Goal: Task Accomplishment & Management: Manage account settings

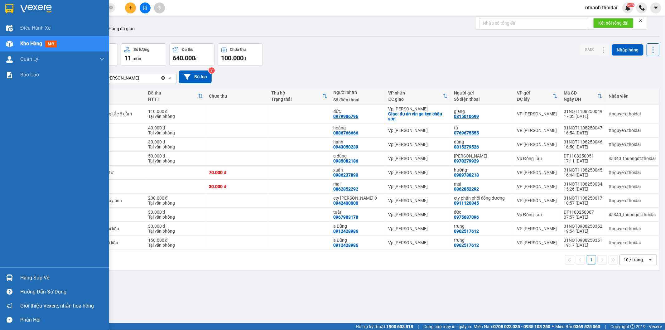
click at [6, 276] on img at bounding box center [9, 278] width 7 height 7
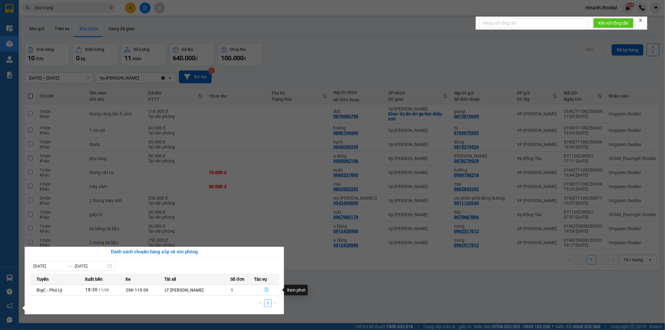
click at [271, 291] on button "button" at bounding box center [267, 290] width 24 height 10
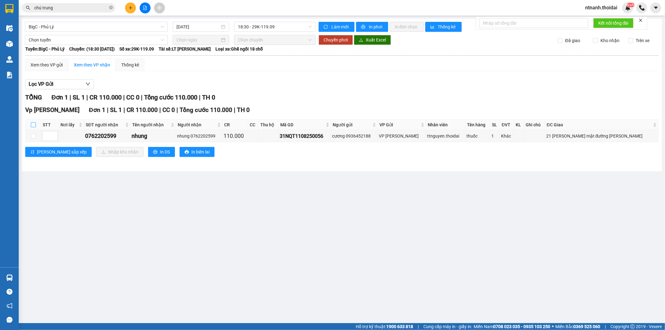
click at [32, 126] on input "checkbox" at bounding box center [33, 124] width 5 height 5
checkbox input "true"
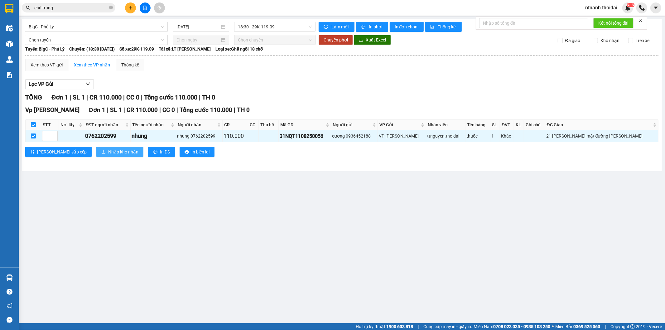
click at [108, 153] on span "Nhập kho nhận" at bounding box center [123, 151] width 30 height 7
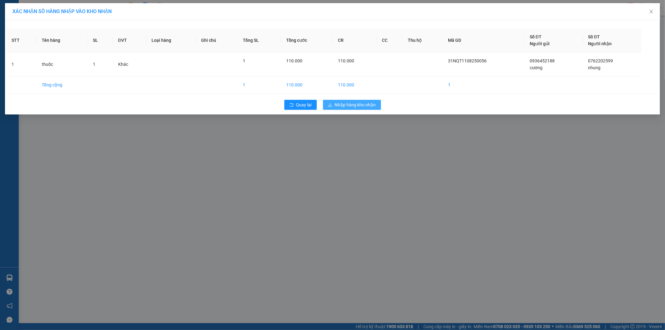
click at [360, 105] on span "Nhập hàng kho nhận" at bounding box center [355, 104] width 41 height 7
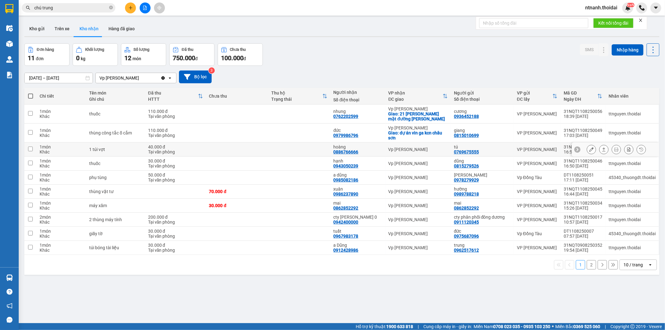
click at [150, 150] on div "Tại văn phòng" at bounding box center [175, 151] width 55 height 5
checkbox input "true"
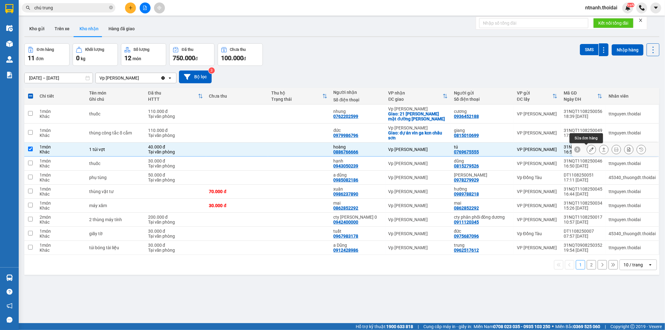
click at [590, 151] on button at bounding box center [591, 149] width 9 height 11
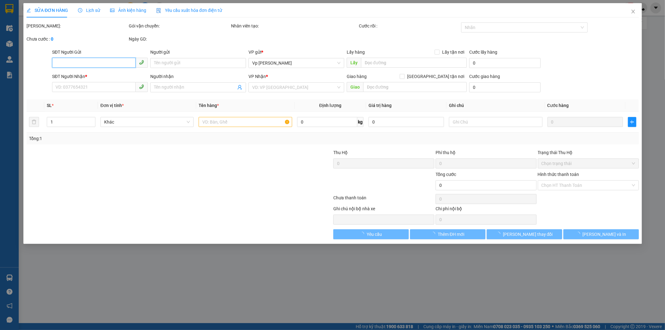
type input "0769675555"
type input "tú"
type input "0886766666"
type input "hoàng"
type input "40.000"
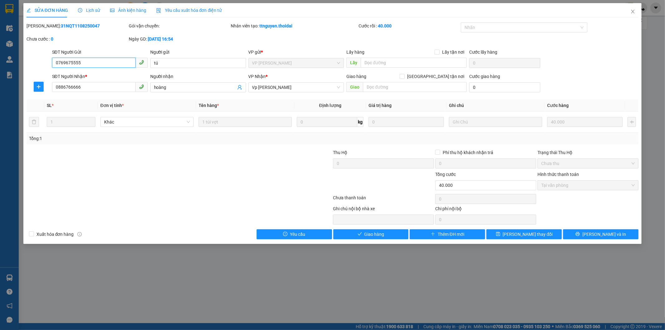
click at [576, 181] on span "Tại văn phòng" at bounding box center [589, 185] width 94 height 9
click at [382, 238] on button "Giao hàng" at bounding box center [370, 234] width 75 height 10
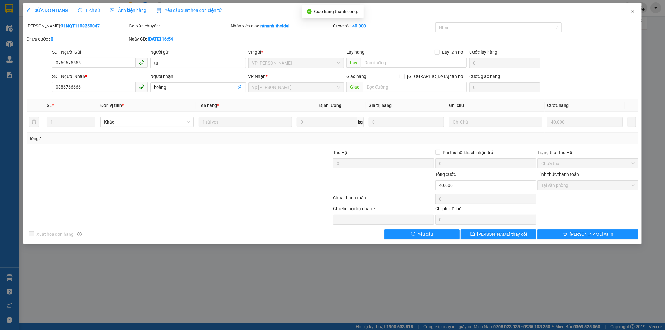
click at [632, 12] on icon "close" at bounding box center [633, 11] width 5 height 5
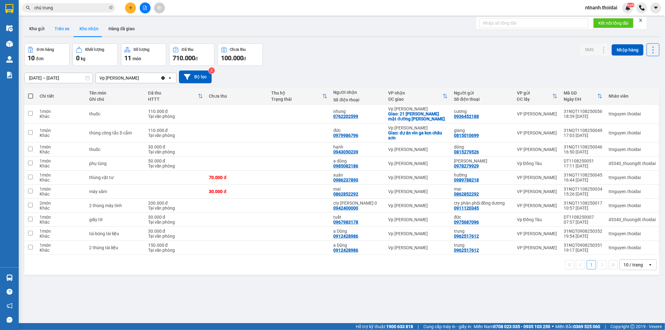
click at [50, 24] on button "Trên xe" at bounding box center [62, 28] width 25 height 15
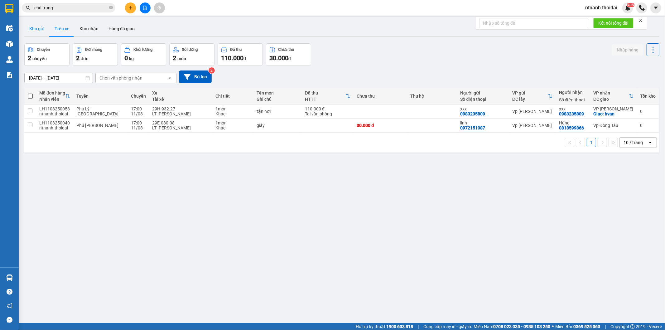
click at [36, 31] on button "Kho gửi" at bounding box center [36, 28] width 25 height 15
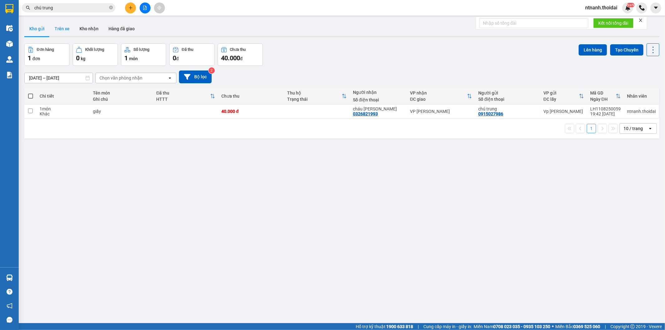
click at [64, 31] on button "Trên xe" at bounding box center [62, 28] width 25 height 15
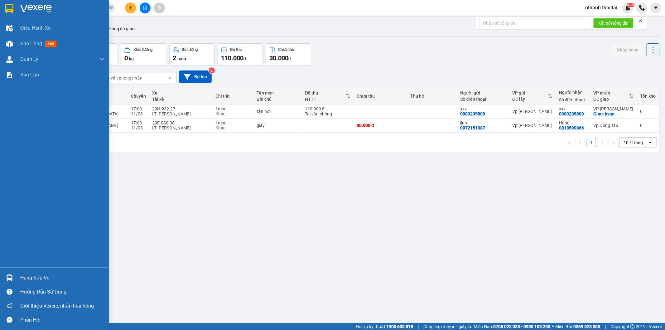
click at [32, 282] on div "Hàng sắp về" at bounding box center [62, 277] width 84 height 9
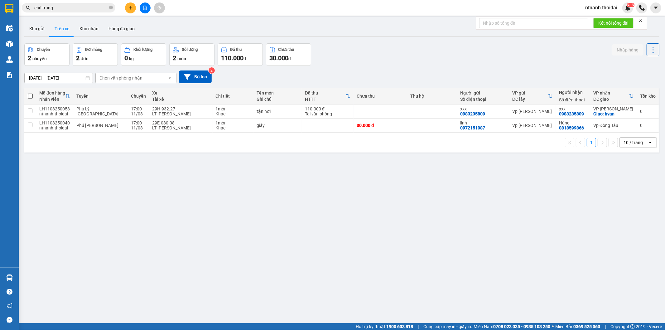
drag, startPoint x: 359, startPoint y: 290, endPoint x: 349, endPoint y: 263, distance: 28.0
click at [361, 289] on section "Kết quả tìm kiếm ( 33 ) Bộ lọc Mã ĐH Trạng thái Món hàng Thu hộ Tổng cước Chưa …" at bounding box center [332, 165] width 665 height 330
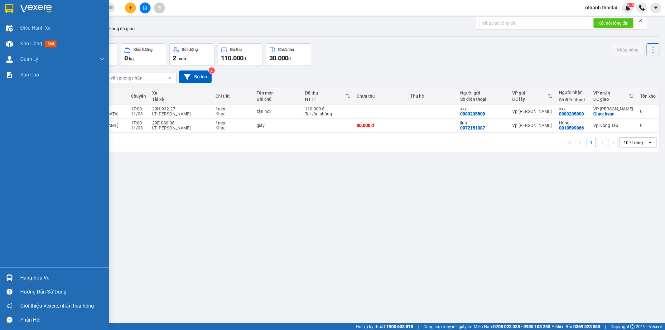
click at [42, 271] on div "Hàng sắp về" at bounding box center [54, 278] width 109 height 14
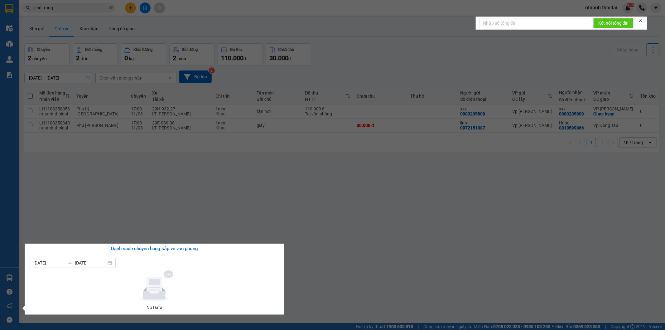
click at [305, 287] on section "Kết quả tìm kiếm ( 33 ) Bộ lọc Mã ĐH Trạng thái Món hàng Thu hộ Tổng cước Chưa …" at bounding box center [332, 165] width 665 height 330
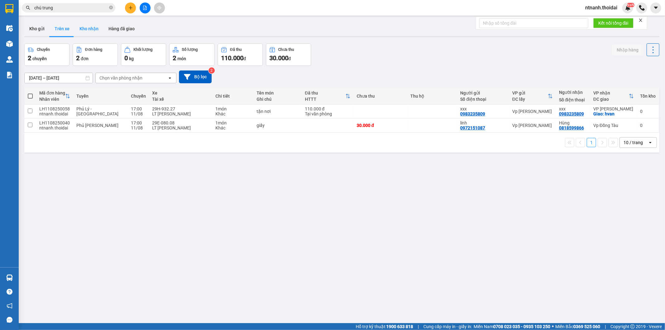
click at [87, 26] on button "Kho nhận" at bounding box center [89, 28] width 29 height 15
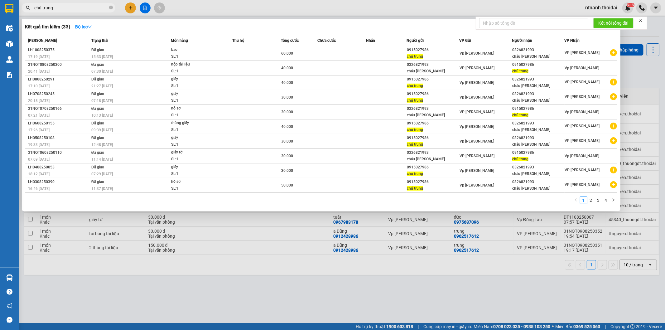
click at [77, 7] on input "chú trung" at bounding box center [71, 7] width 74 height 7
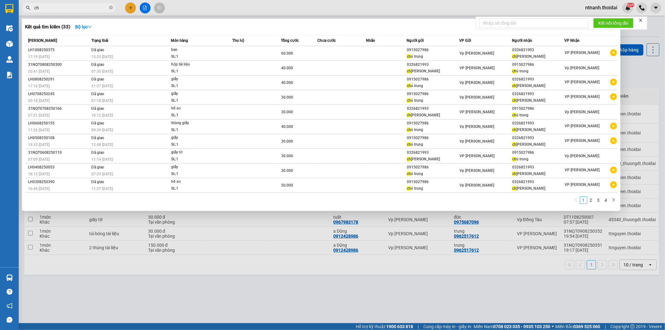
type input "c"
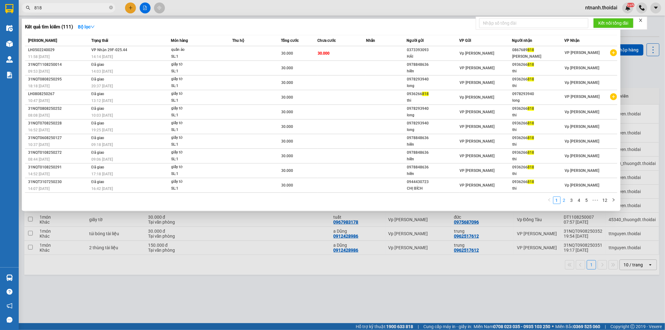
type input "818"
click at [567, 203] on link "2" at bounding box center [564, 200] width 7 height 7
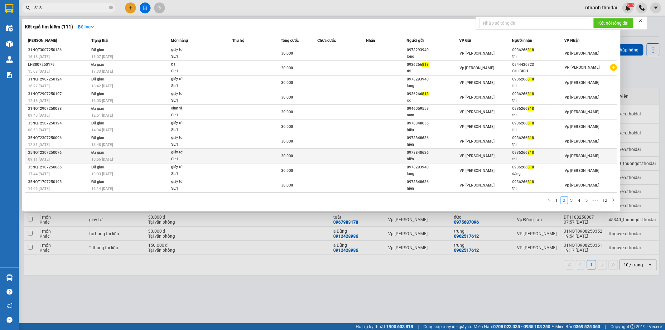
click at [530, 153] on span "818" at bounding box center [531, 152] width 7 height 4
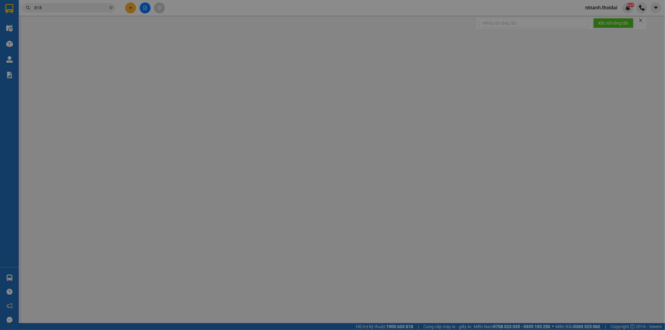
click at [530, 153] on div "Phí thu hộ" at bounding box center [486, 153] width 101 height 9
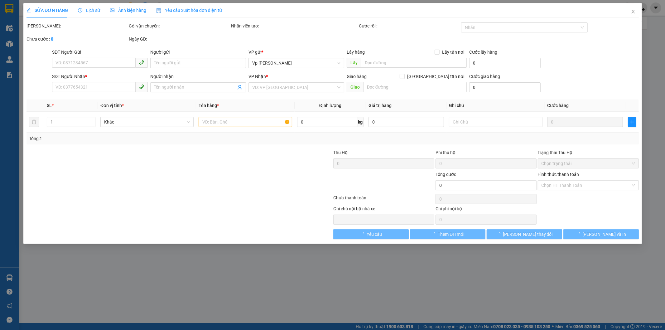
type input "0978848636"
type input "hiền"
type input "0936266818"
type input "thi"
type input "30.000"
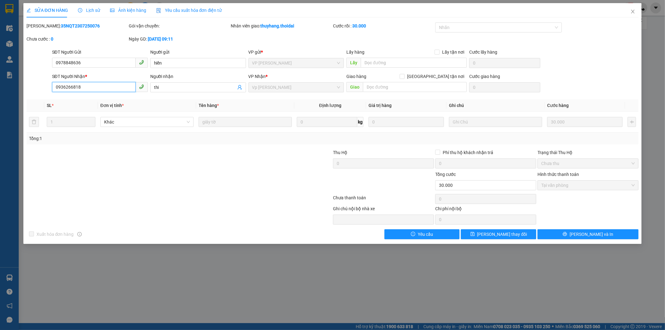
drag, startPoint x: 101, startPoint y: 89, endPoint x: 0, endPoint y: 101, distance: 101.5
click at [21, 123] on div "SỬA ĐƠN HÀNG Lịch sử Ảnh kiện hàng Yêu cầu xuất hóa đơn điện tử Total Paid Fee …" at bounding box center [332, 165] width 665 height 330
click at [636, 8] on span "Close" at bounding box center [633, 11] width 17 height 17
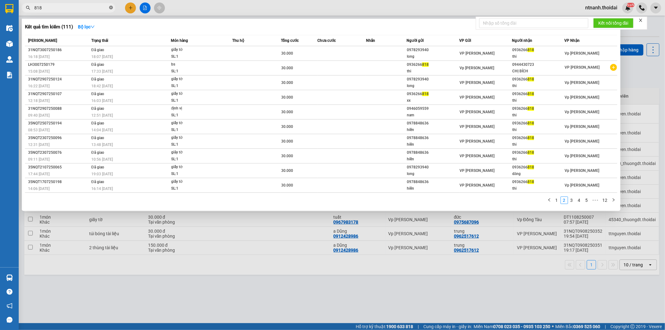
click at [112, 5] on span at bounding box center [111, 8] width 4 height 6
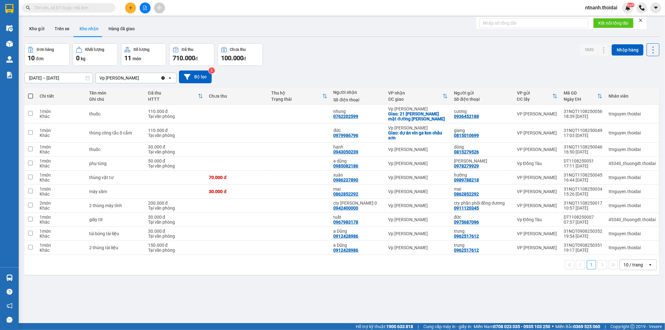
drag, startPoint x: 61, startPoint y: 3, endPoint x: 85, endPoint y: 8, distance: 24.4
click at [60, 4] on span at bounding box center [69, 7] width 94 height 9
click at [130, 8] on icon "plus" at bounding box center [130, 7] width 0 height 3
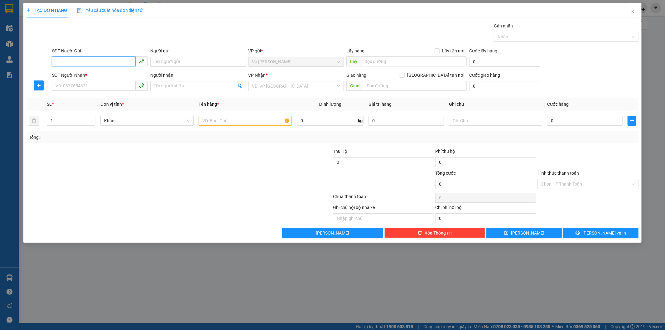
click at [93, 61] on input "SĐT Người Gửi" at bounding box center [94, 61] width 84 height 10
paste input "0936266818"
type input "0936266818"
click at [167, 61] on input "Người gửi" at bounding box center [198, 62] width 96 height 10
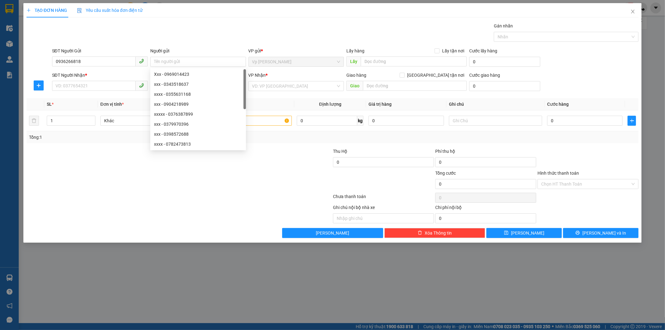
click at [120, 77] on div "SĐT Người Nhận *" at bounding box center [100, 75] width 96 height 7
click at [120, 81] on input "SĐT Người Nhận *" at bounding box center [94, 86] width 84 height 10
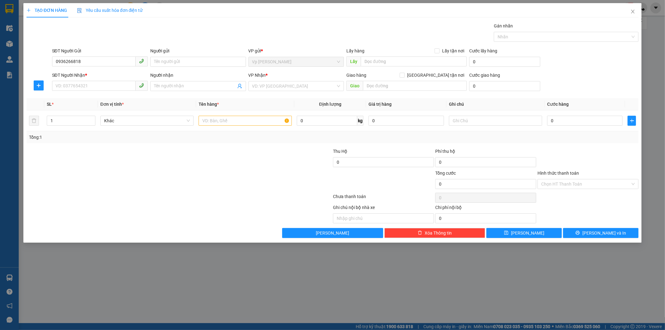
click at [105, 67] on div "SĐT Người Gửi 0936266818" at bounding box center [100, 58] width 96 height 22
click at [105, 64] on input "0936266818" at bounding box center [94, 61] width 84 height 10
click at [92, 72] on div "0936266818 - thi" at bounding box center [100, 74] width 88 height 7
type input "thi"
click at [95, 82] on input "SĐT Người Nhận *" at bounding box center [94, 86] width 84 height 10
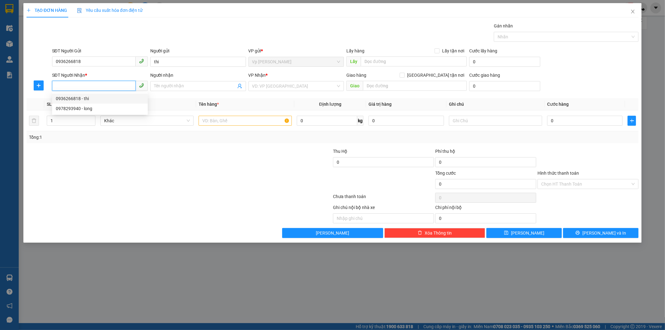
click at [88, 95] on div "0936266818 - thi" at bounding box center [100, 98] width 88 height 7
type input "0936266818"
type input "thi"
click at [278, 119] on input "text" at bounding box center [245, 121] width 93 height 10
type input "f"
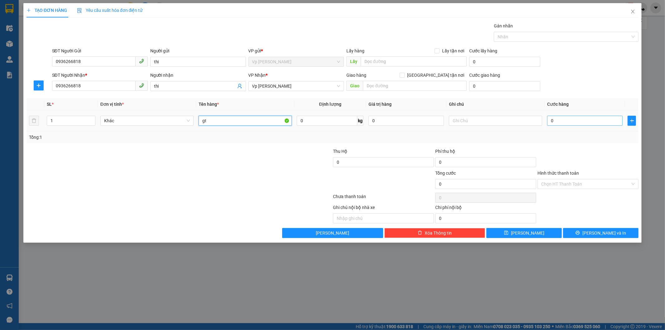
type input "gt"
click at [588, 124] on input "0" at bounding box center [585, 121] width 75 height 10
type input "3"
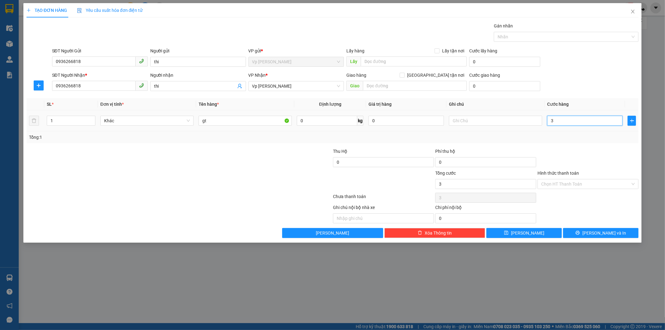
type input "30"
type input "30.000"
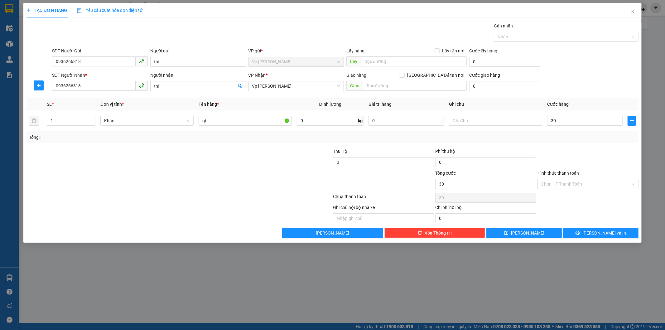
type input "30.000"
click at [532, 232] on button "[PERSON_NAME]" at bounding box center [524, 233] width 75 height 10
type input "0"
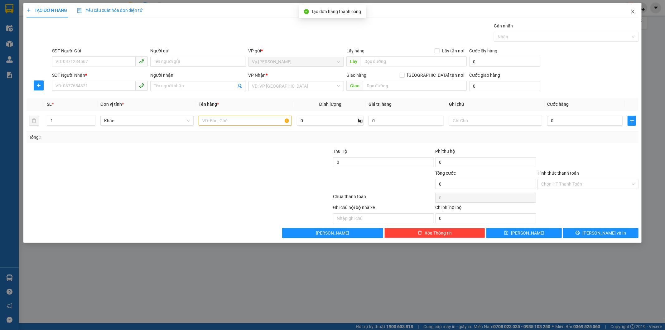
click at [634, 10] on icon "close" at bounding box center [633, 11] width 5 height 5
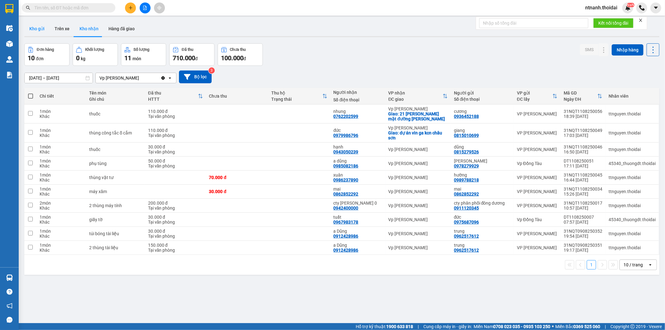
click at [41, 31] on button "Kho gửi" at bounding box center [36, 28] width 25 height 15
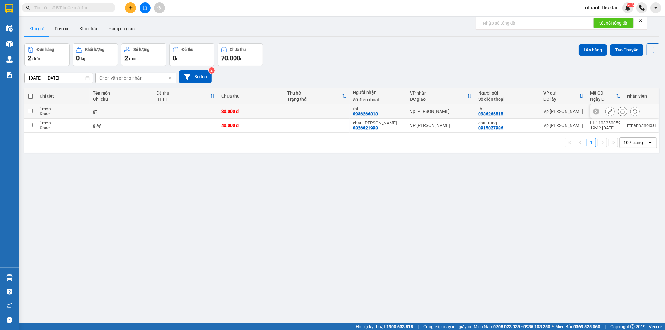
click at [132, 111] on div "gt" at bounding box center [121, 111] width 57 height 5
checkbox input "true"
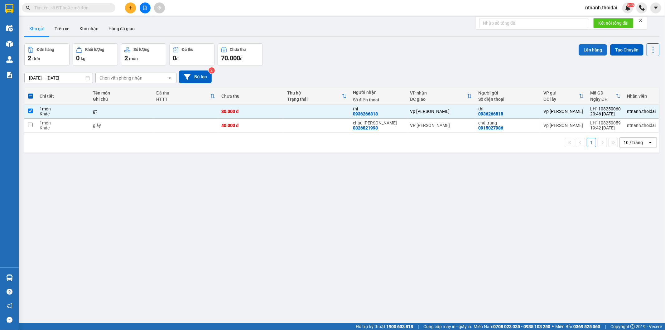
click at [585, 45] on button "Lên hàng" at bounding box center [593, 49] width 28 height 11
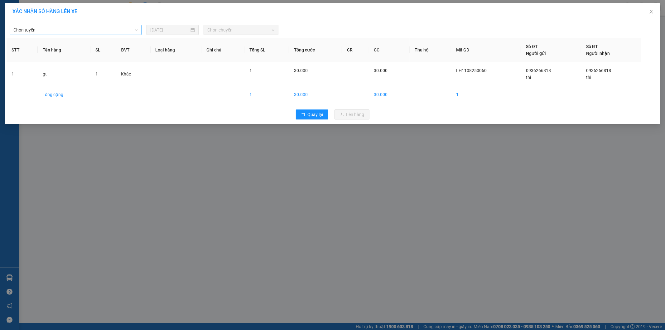
click at [56, 27] on span "Chọn tuyến" at bounding box center [75, 29] width 124 height 9
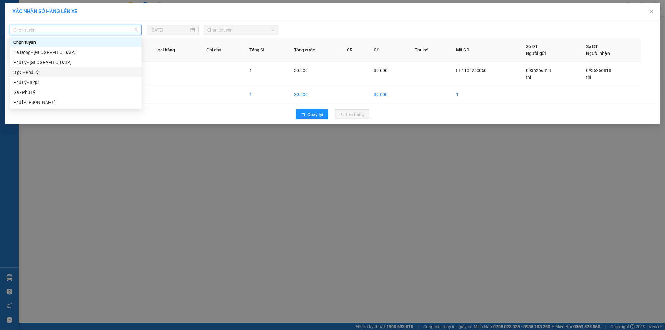
click at [40, 72] on div "BigC - Phủ Lý" at bounding box center [75, 72] width 124 height 7
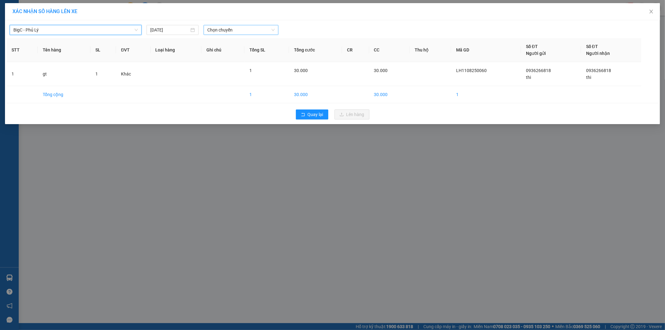
click at [218, 27] on span "Chọn chuyến" at bounding box center [240, 29] width 67 height 9
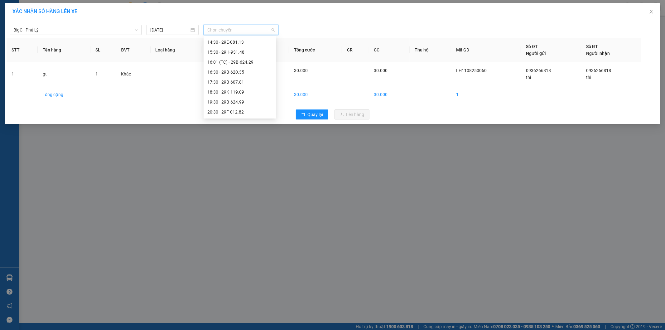
scroll to position [170, 0]
click at [247, 99] on div "20:30 - 29F-012.82" at bounding box center [239, 102] width 65 height 7
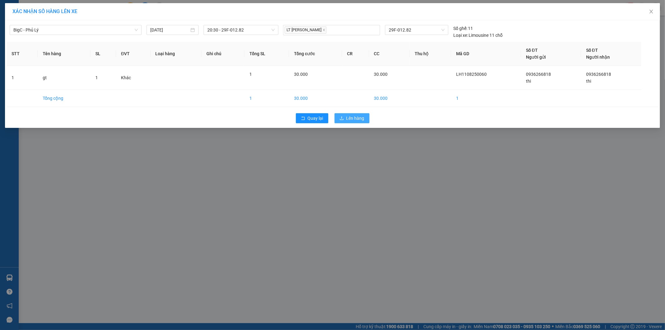
click at [338, 114] on button "Lên hàng" at bounding box center [352, 118] width 35 height 10
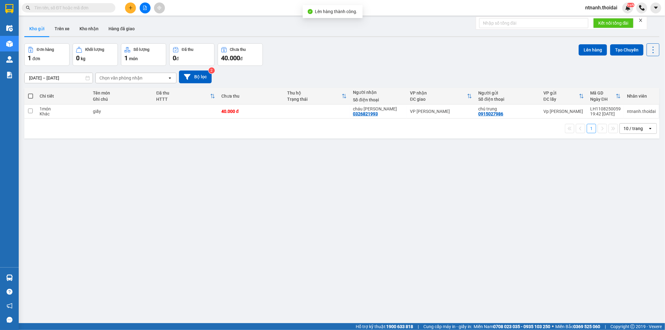
click at [248, 205] on div "ver 1.8.137 Kho gửi Trên xe Kho nhận Hàng đã giao Đơn hàng 1 đơn Khối lượng 0 k…" at bounding box center [342, 184] width 640 height 330
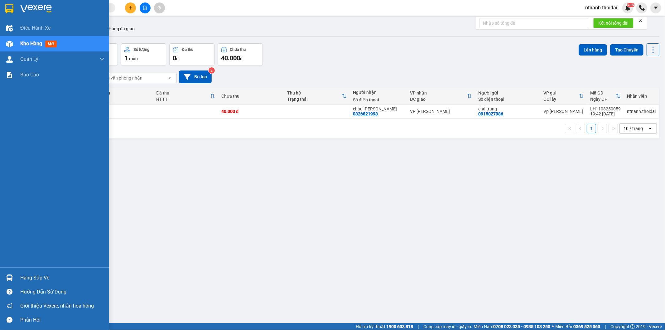
click at [15, 277] on div "Hàng sắp về" at bounding box center [54, 278] width 109 height 14
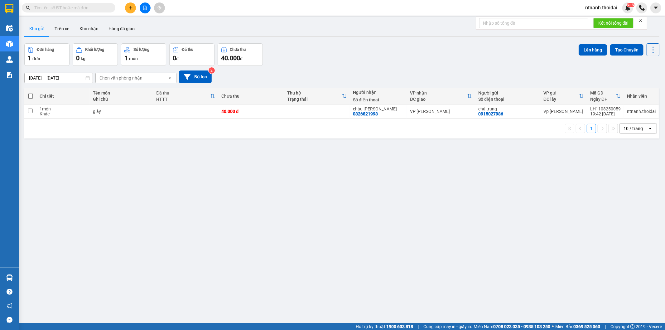
click at [357, 296] on section "Kết quả tìm kiếm ( 111 ) Bộ lọc Mã ĐH Trạng thái Món hàng Thu hộ Tổng cước Chưa…" at bounding box center [332, 165] width 665 height 330
click at [61, 24] on button "Trên xe" at bounding box center [62, 28] width 25 height 15
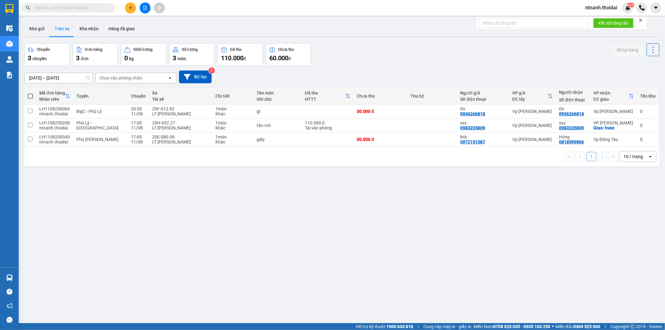
click at [154, 188] on div "ver 1.8.137 Kho gửi Trên xe Kho nhận Hàng đã giao Chuyến 3 chuyến Đơn hàng 3 đơ…" at bounding box center [342, 184] width 640 height 330
click at [85, 30] on button "Kho nhận" at bounding box center [89, 28] width 29 height 15
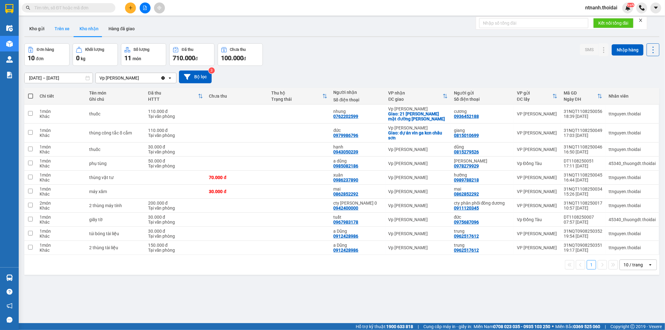
click at [54, 27] on button "Trên xe" at bounding box center [62, 28] width 25 height 15
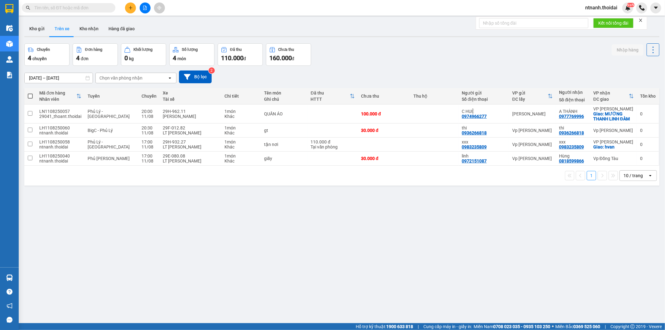
click at [65, 11] on input "text" at bounding box center [71, 7] width 74 height 7
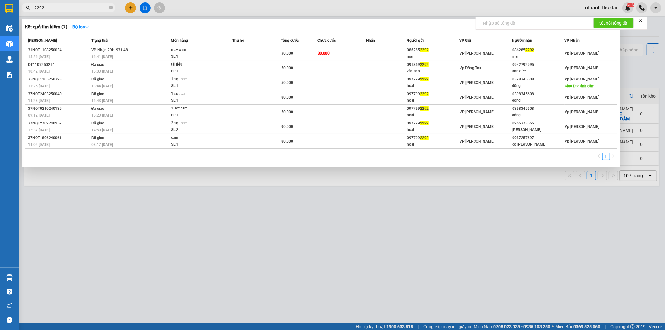
type input "2292"
click at [457, 213] on div at bounding box center [332, 165] width 665 height 330
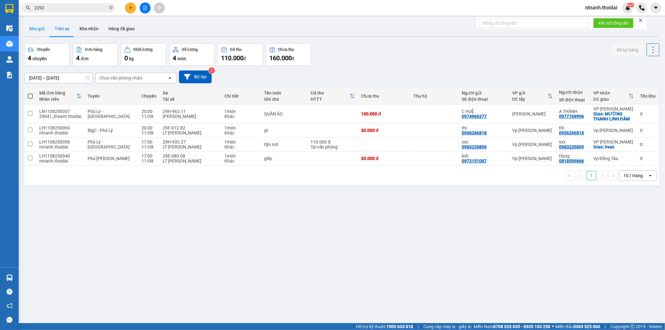
click at [45, 27] on button "Kho gửi" at bounding box center [36, 28] width 25 height 15
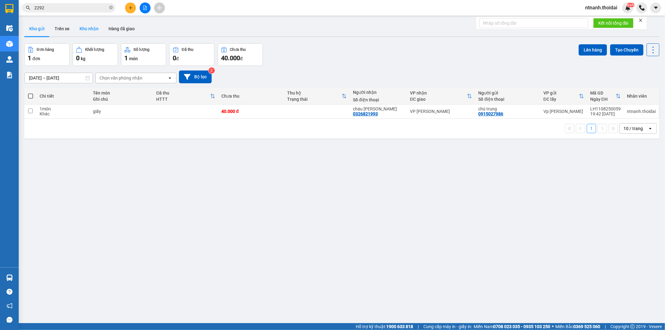
click at [75, 24] on button "Kho nhận" at bounding box center [89, 28] width 29 height 15
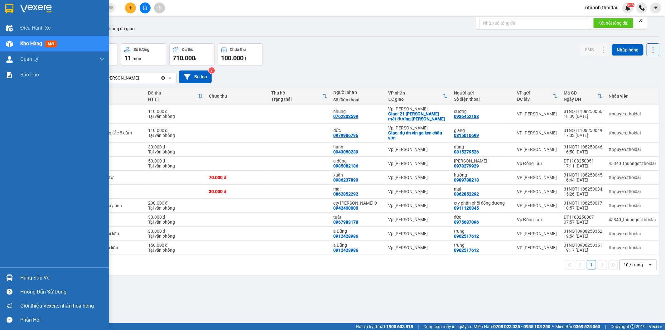
click at [40, 278] on div "Hàng sắp về" at bounding box center [62, 277] width 84 height 9
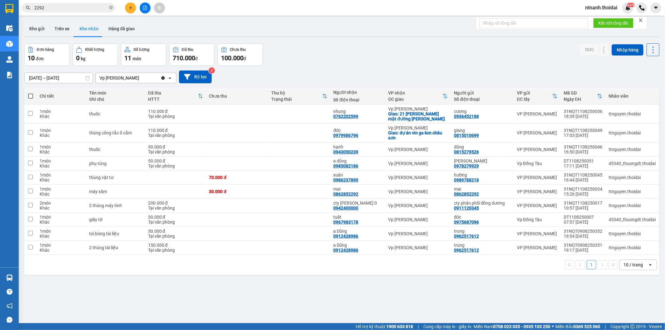
click at [364, 268] on section "Kết quả tìm kiếm ( 7 ) Bộ lọc Mã ĐH Trạng thái Món hàng Thu hộ Tổng cước Chưa c…" at bounding box center [332, 165] width 665 height 330
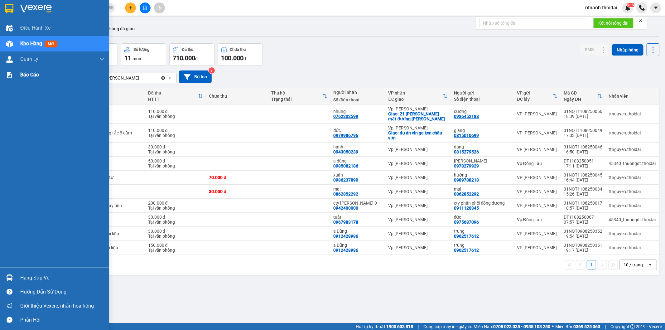
click at [35, 76] on span "Báo cáo" at bounding box center [29, 75] width 19 height 8
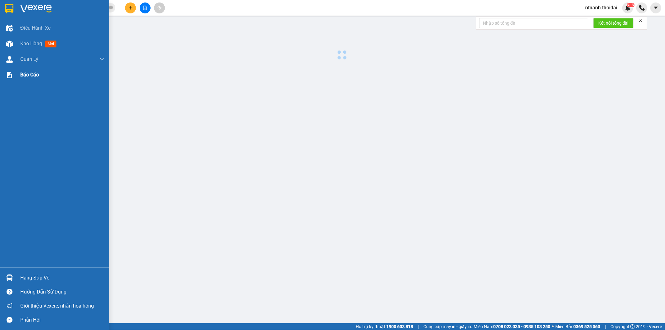
click at [35, 82] on div "Báo cáo" at bounding box center [62, 75] width 84 height 16
click at [36, 72] on span "Báo cáo" at bounding box center [29, 75] width 19 height 8
click at [35, 74] on span "Báo cáo" at bounding box center [29, 75] width 19 height 8
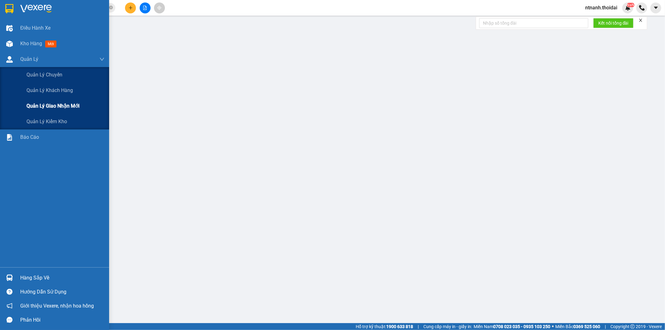
click at [53, 102] on span "Quản lý giao nhận mới" at bounding box center [53, 106] width 53 height 8
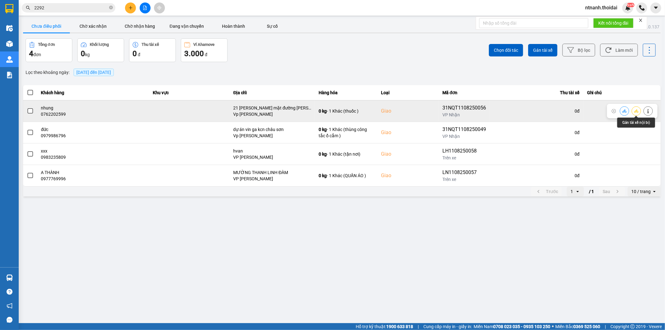
click at [633, 112] on button at bounding box center [636, 110] width 9 height 11
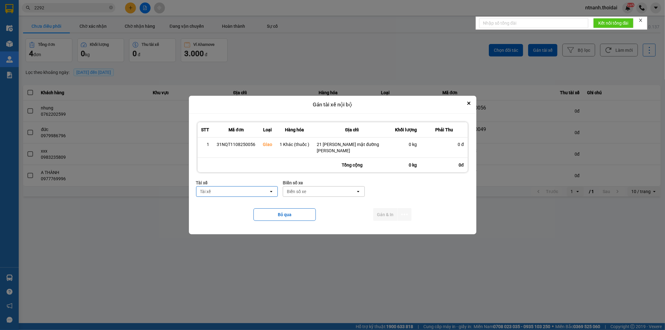
click at [231, 195] on div "Tài xế" at bounding box center [233, 192] width 73 height 10
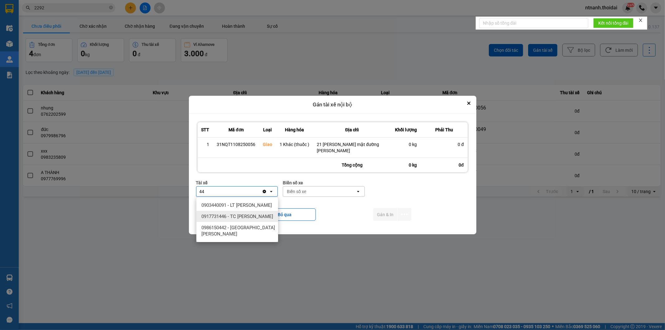
type input "44"
click at [221, 220] on span "0917731446 - TC [PERSON_NAME]" at bounding box center [238, 216] width 72 height 6
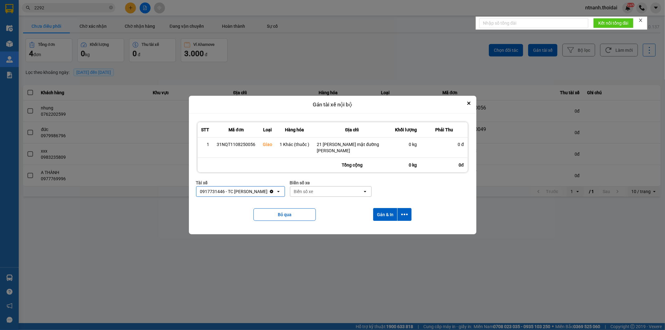
click at [325, 189] on div "Biển số xe" at bounding box center [326, 192] width 73 height 10
type input "44"
click at [348, 201] on div "90A-091.44" at bounding box center [339, 205] width 82 height 11
click at [375, 212] on button "Gán & In" at bounding box center [385, 214] width 24 height 13
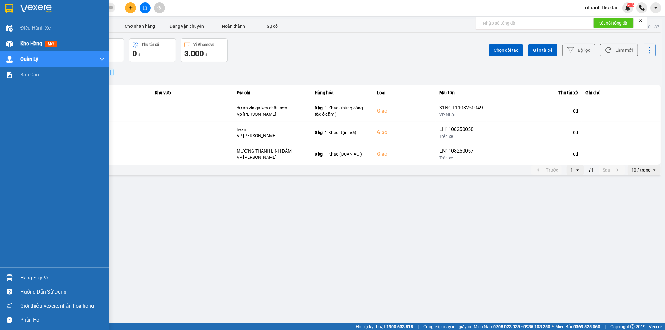
click at [27, 46] on span "Kho hàng" at bounding box center [31, 44] width 22 height 6
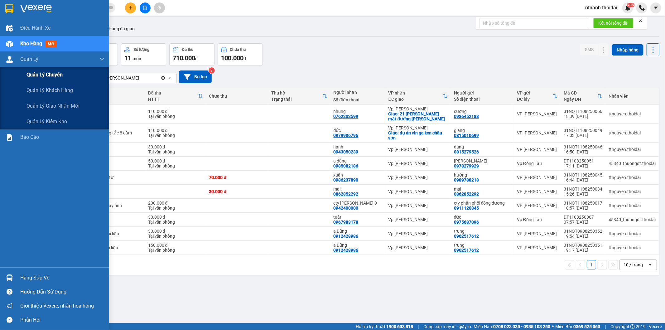
click at [61, 72] on span "Quản lý chuyến" at bounding box center [45, 75] width 36 height 8
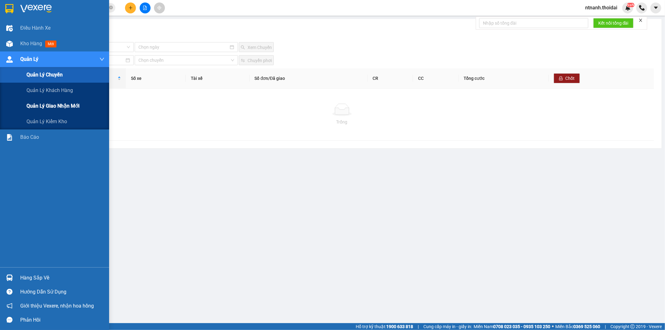
click at [57, 109] on span "Quản lý giao nhận mới" at bounding box center [53, 106] width 53 height 8
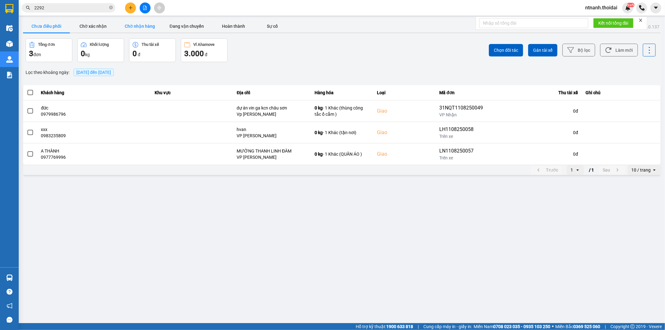
click at [126, 27] on button "Chờ nhận hàng" at bounding box center [140, 26] width 47 height 12
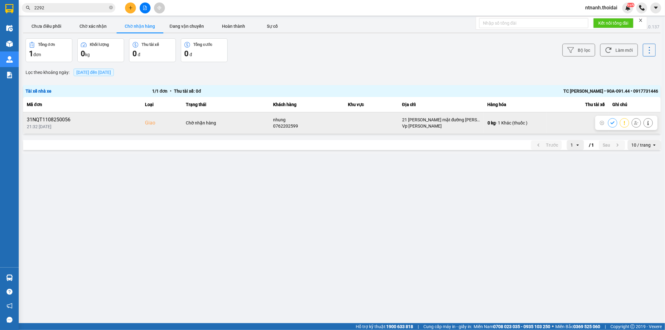
click at [610, 119] on div at bounding box center [630, 122] width 45 height 9
click at [613, 122] on icon at bounding box center [613, 123] width 4 height 4
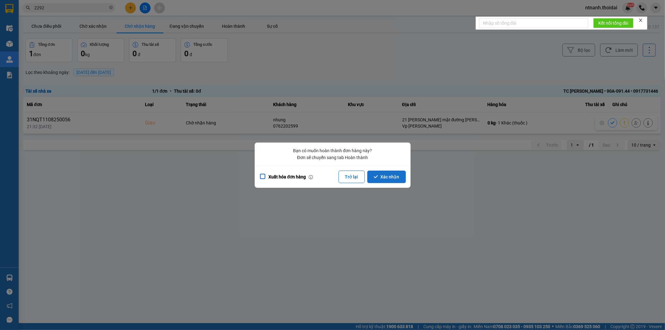
click at [403, 176] on button "Xác nhận" at bounding box center [387, 177] width 39 height 12
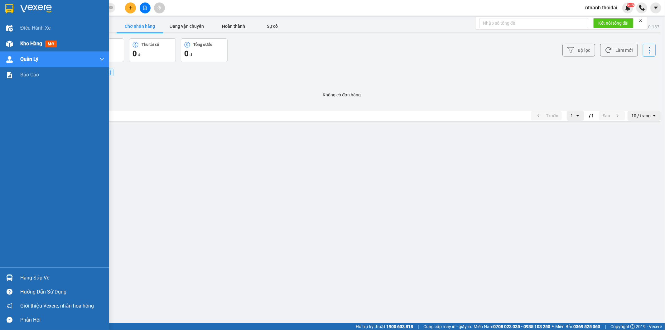
click at [18, 40] on div "Kho hàng mới" at bounding box center [54, 44] width 109 height 16
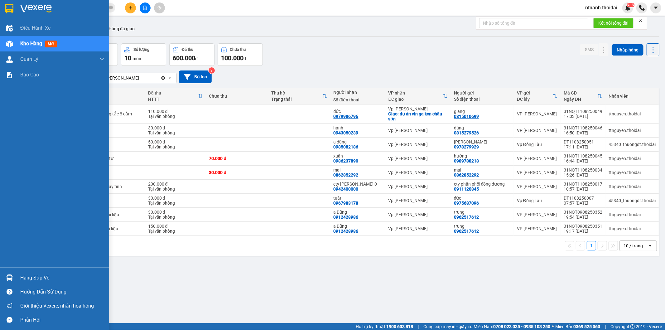
click at [10, 280] on img at bounding box center [9, 278] width 7 height 7
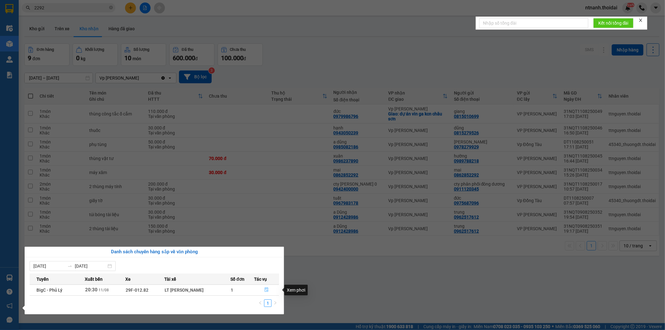
click at [272, 293] on button "button" at bounding box center [267, 290] width 24 height 10
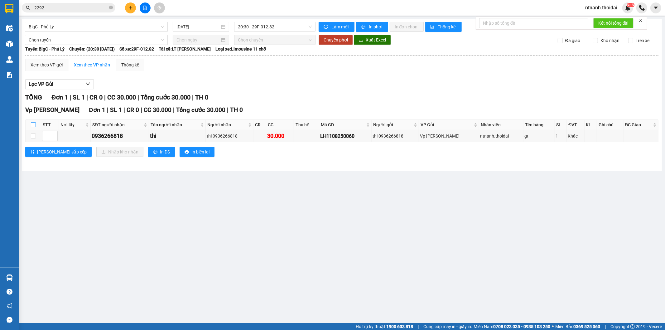
click at [32, 127] on input "checkbox" at bounding box center [33, 124] width 5 height 5
checkbox input "true"
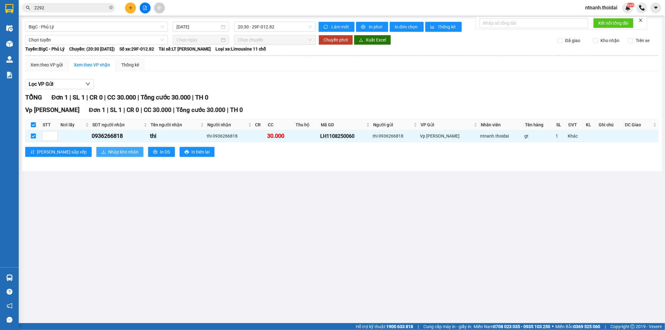
click at [112, 154] on button "Nhập kho nhận" at bounding box center [119, 152] width 47 height 10
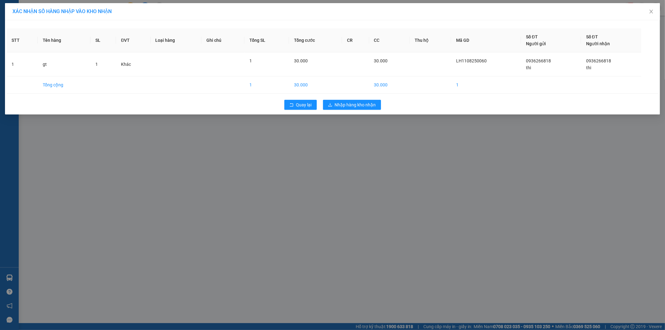
click at [360, 110] on div "Quay lại Nhập hàng kho nhận" at bounding box center [333, 105] width 652 height 16
click at [368, 104] on span "Nhập hàng kho nhận" at bounding box center [355, 104] width 41 height 7
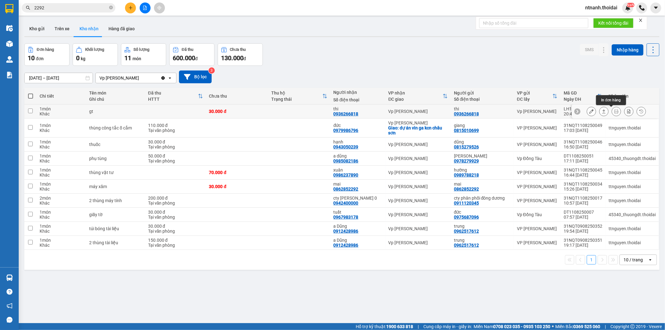
click at [616, 111] on button at bounding box center [616, 111] width 9 height 11
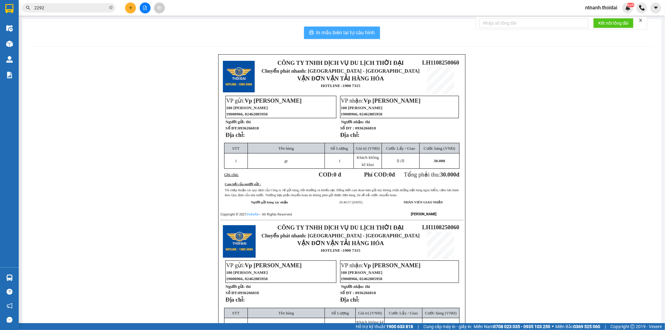
click at [325, 29] on span "In mẫu biên lai tự cấu hình" at bounding box center [346, 33] width 59 height 8
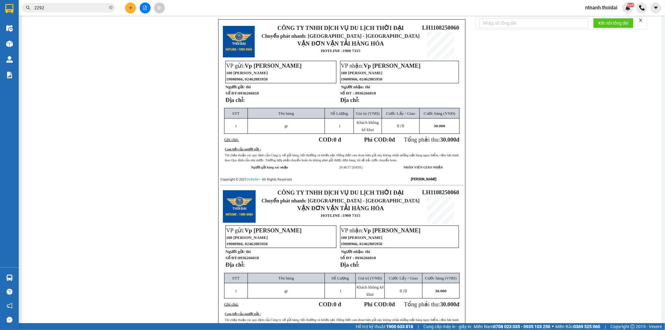
scroll to position [69, 0]
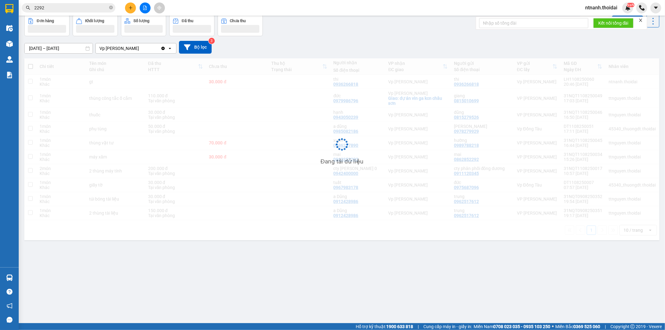
scroll to position [29, 0]
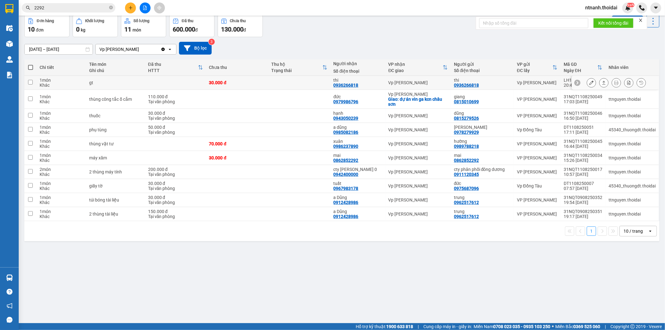
click at [602, 82] on button at bounding box center [604, 82] width 9 height 11
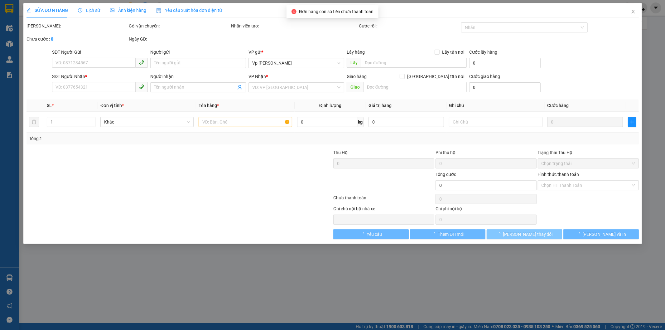
type input "0936266818"
type input "thi"
type input "0936266818"
type input "thi"
type input "30.000"
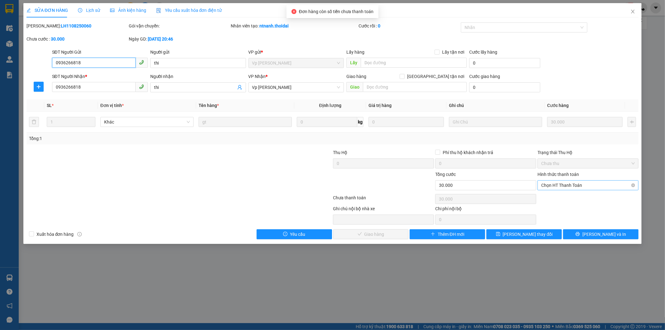
click at [581, 183] on span "Chọn HT Thanh Toán" at bounding box center [589, 185] width 94 height 9
click at [581, 197] on div "Tại văn phòng" at bounding box center [589, 197] width 94 height 7
type input "0"
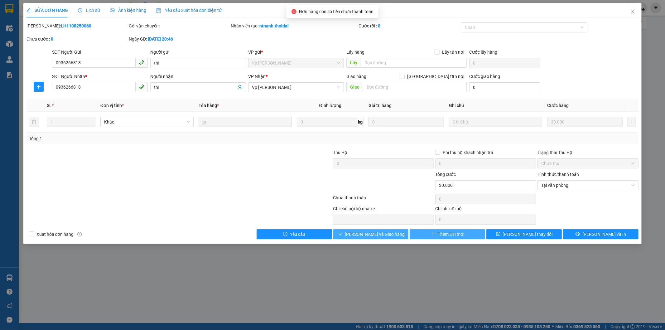
drag, startPoint x: 394, startPoint y: 234, endPoint x: 425, endPoint y: 236, distance: 30.9
click at [394, 234] on button "[PERSON_NAME] và Giao hàng" at bounding box center [370, 234] width 75 height 10
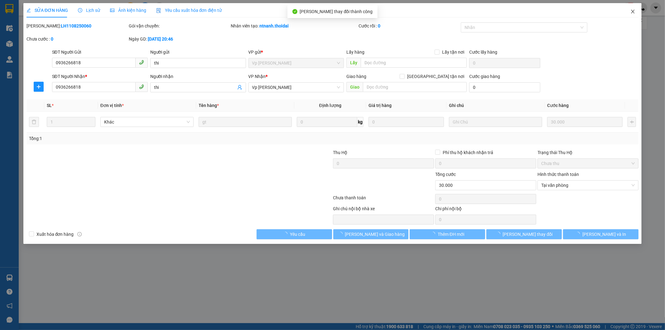
click at [635, 9] on span "Close" at bounding box center [633, 11] width 17 height 17
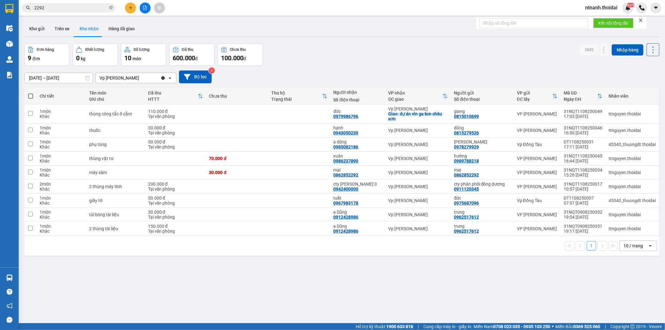
click at [281, 326] on div "Hỗ trợ kỹ thuật: 1900 633 818 | Cung cấp máy in - giấy in: [GEOGRAPHIC_DATA] 07…" at bounding box center [331, 326] width 662 height 7
click at [95, 32] on button "Kho nhận" at bounding box center [89, 28] width 29 height 15
click at [609, 4] on span "ntnanh.thoidai" at bounding box center [602, 8] width 42 height 8
click at [602, 16] on span "Đăng xuất" at bounding box center [604, 19] width 29 height 7
